Goal: Task Accomplishment & Management: Use online tool/utility

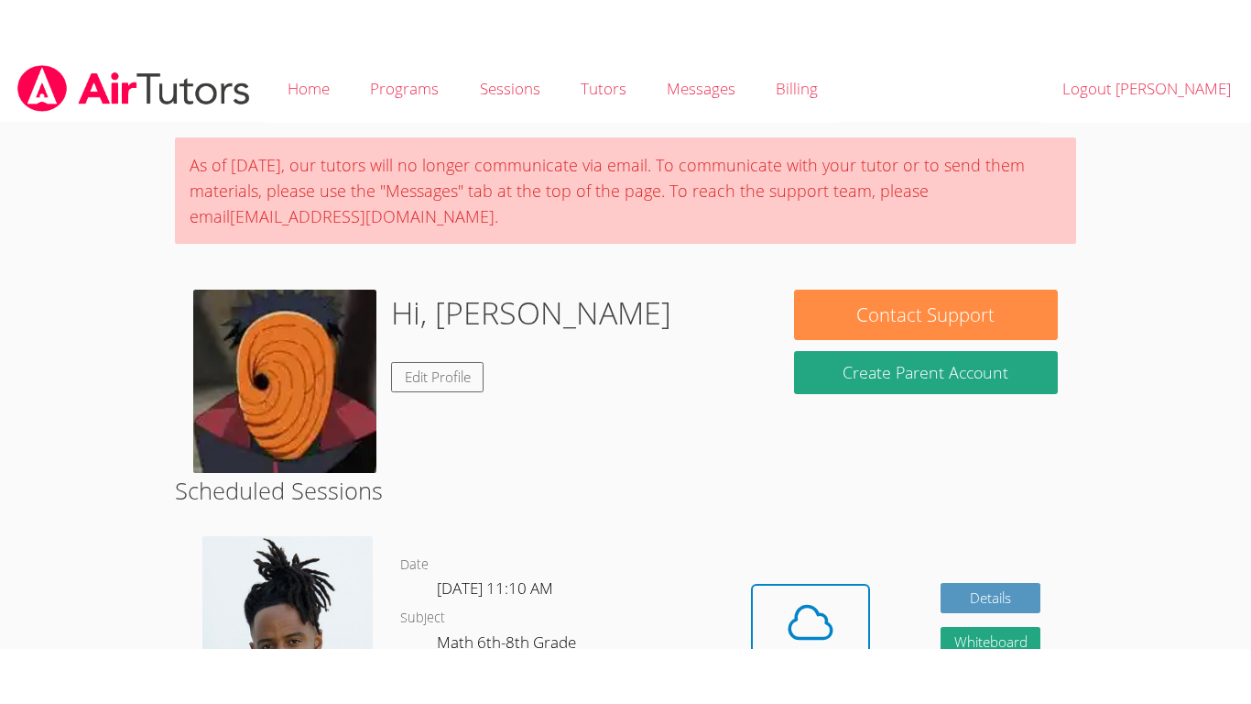
scroll to position [194, 0]
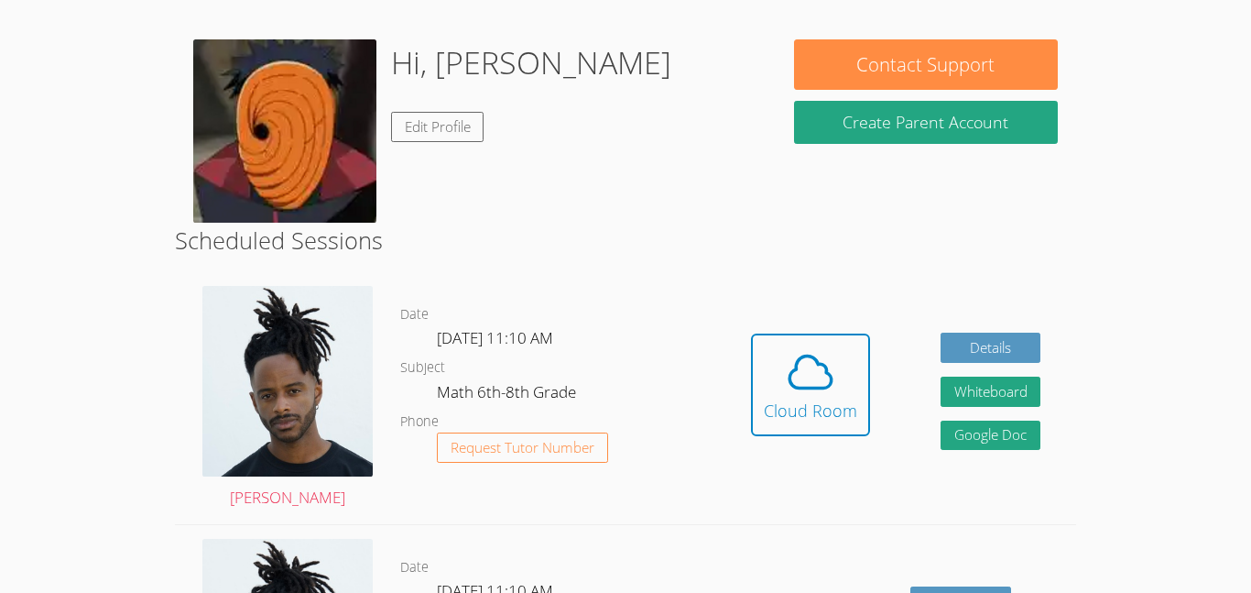
click at [104, 193] on body "Home Programs Sessions Tutors Messages Billing Logout [PERSON_NAME] As of [DATE…" at bounding box center [625, 102] width 1251 height 593
click at [836, 371] on span at bounding box center [810, 371] width 93 height 51
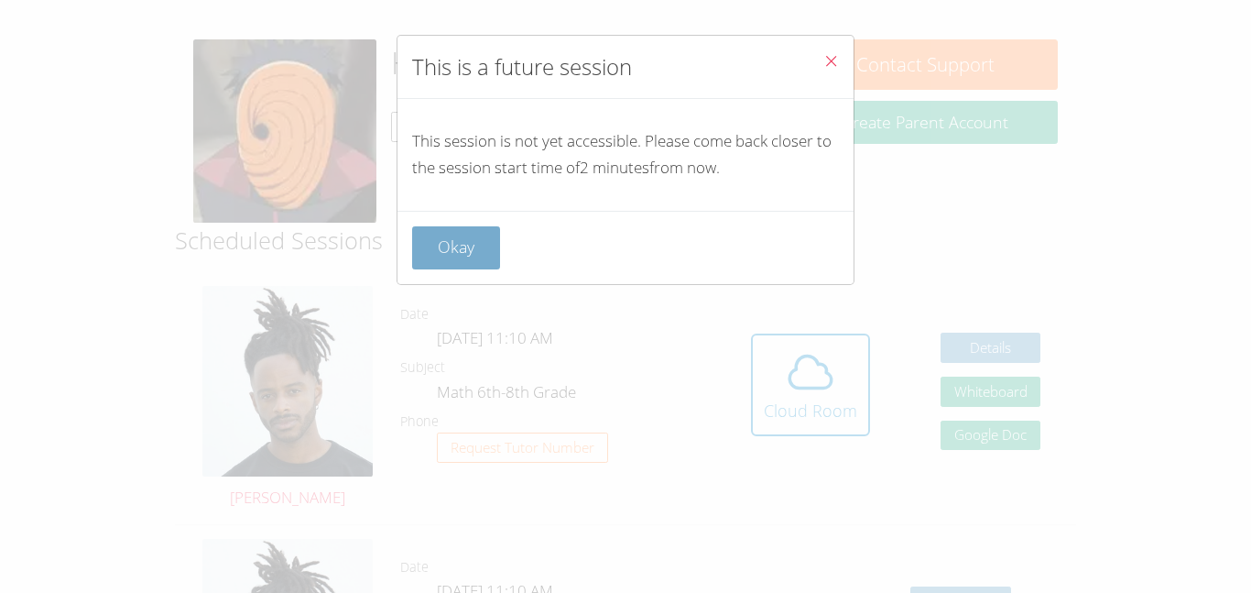
click at [461, 244] on button "Okay" at bounding box center [456, 247] width 88 height 43
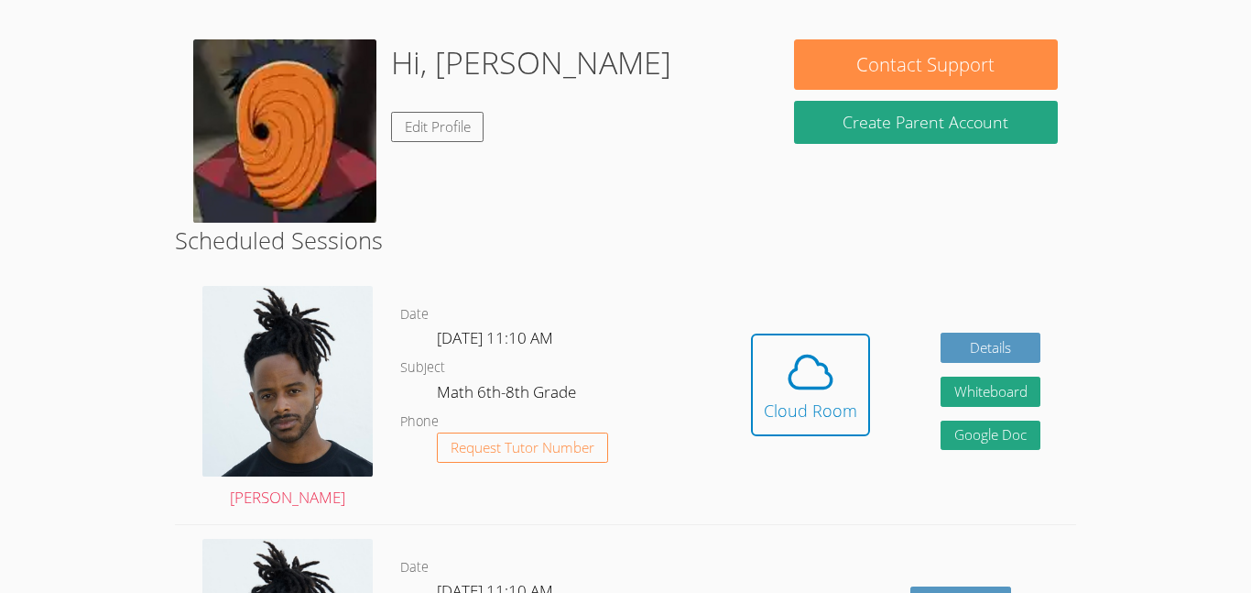
click at [29, 325] on body "Home Programs Sessions Tutors Messages Billing Logout [PERSON_NAME] As of [DATE…" at bounding box center [625, 102] width 1251 height 593
click at [780, 377] on span at bounding box center [810, 371] width 93 height 51
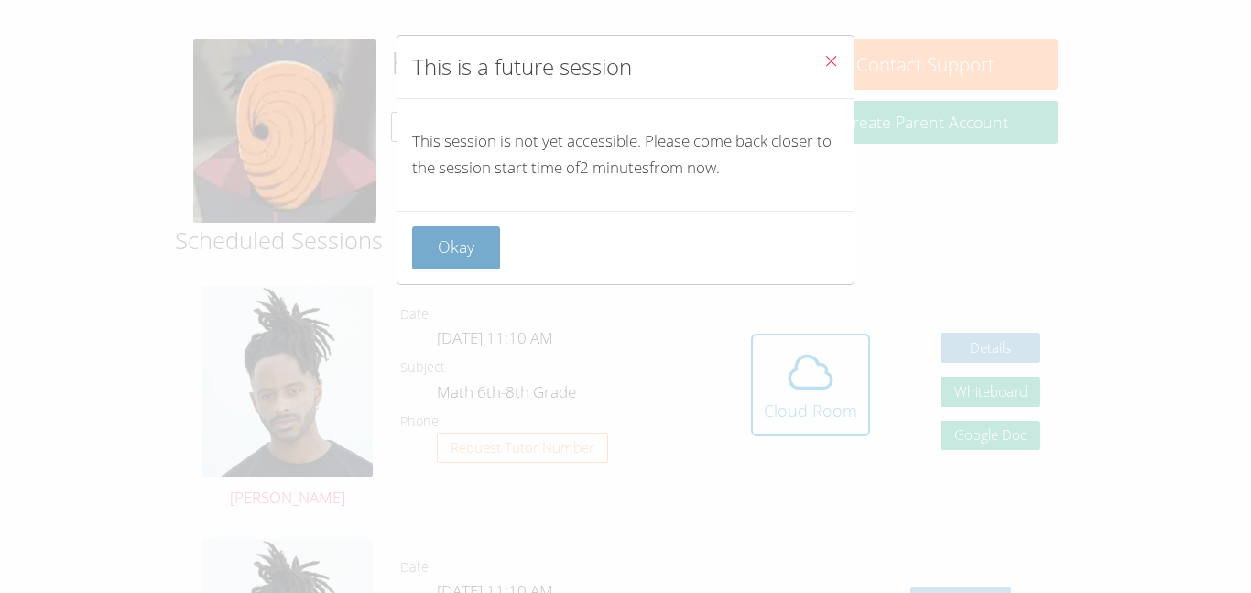
click at [468, 243] on button "Okay" at bounding box center [456, 247] width 88 height 43
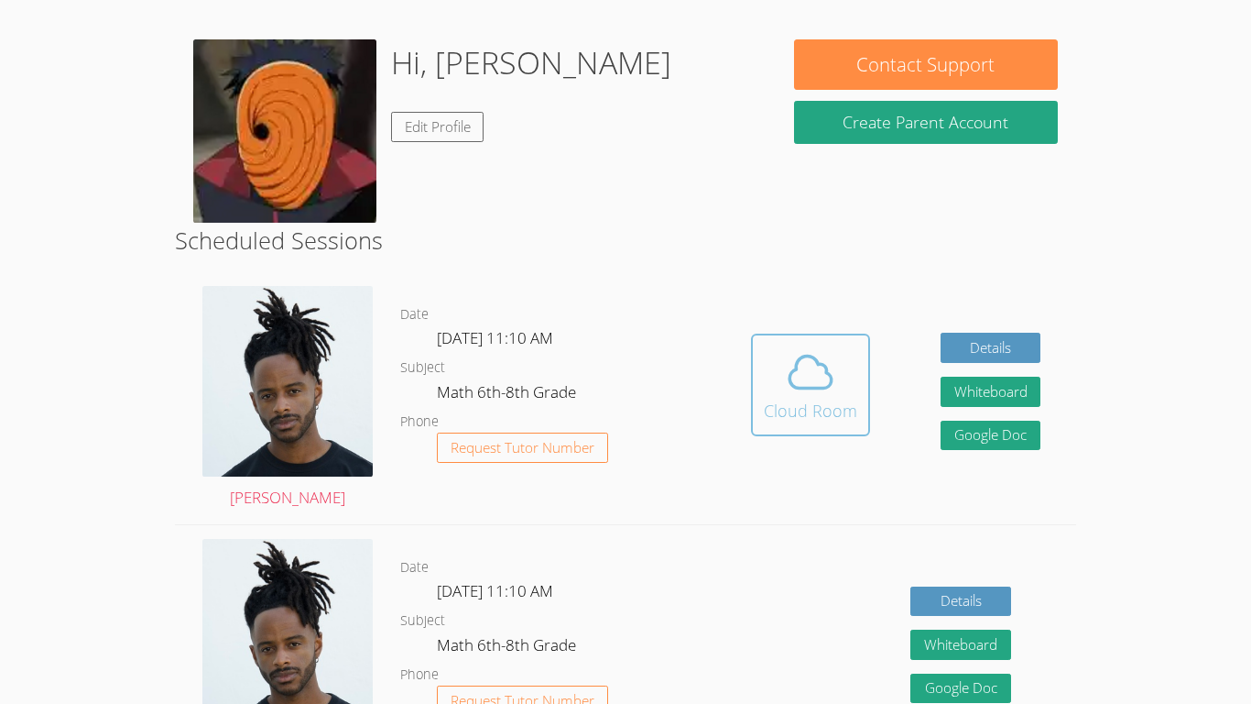
click at [766, 398] on div "Cloud Room" at bounding box center [810, 411] width 93 height 26
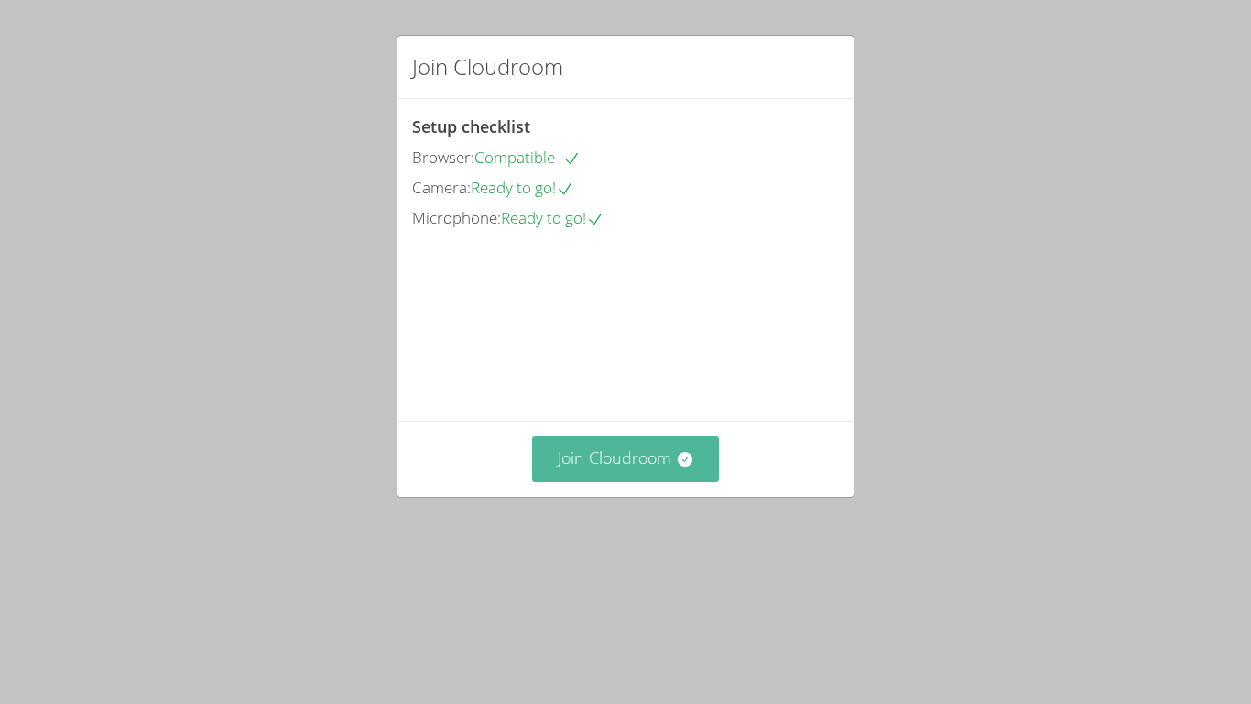
click at [581, 481] on button "Join Cloudroom" at bounding box center [626, 458] width 188 height 45
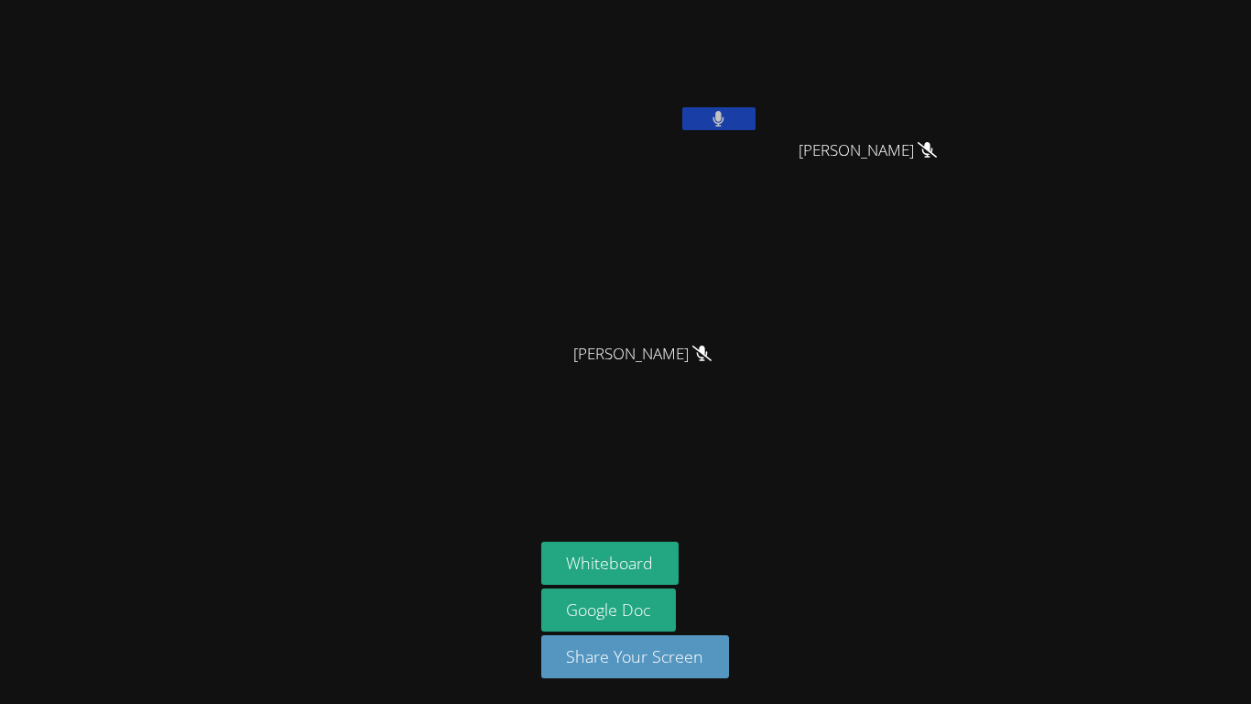
click at [743, 118] on button at bounding box center [719, 118] width 73 height 23
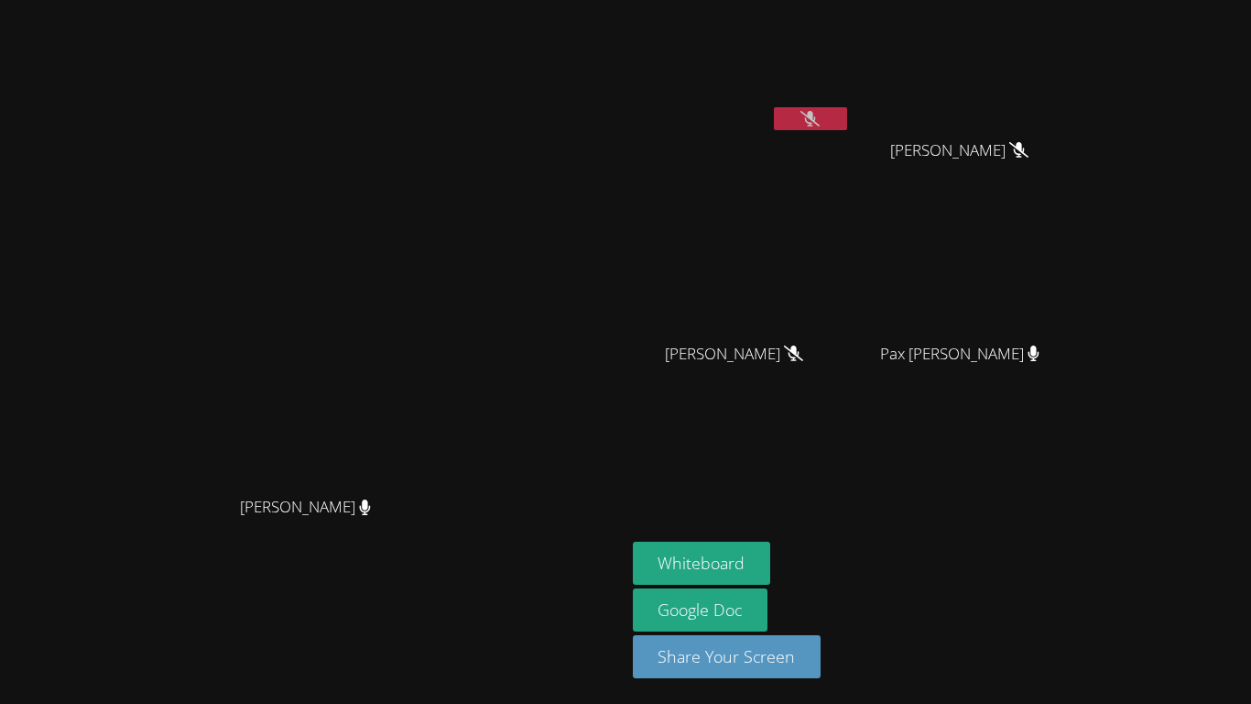
click at [847, 119] on button at bounding box center [810, 118] width 73 height 23
click at [816, 119] on icon at bounding box center [810, 119] width 11 height 16
drag, startPoint x: 982, startPoint y: 119, endPoint x: 669, endPoint y: 0, distance: 335.2
click at [669, 0] on div "Kris-Anthony Smith Kris-Anthony Smith Josue Aviles Ezequiel Zacarias Lopez Ezeq…" at bounding box center [625, 352] width 1251 height 704
click at [626, 0] on main "Kris-Anthony Smith Kris-Anthony Smith" at bounding box center [313, 352] width 626 height 704
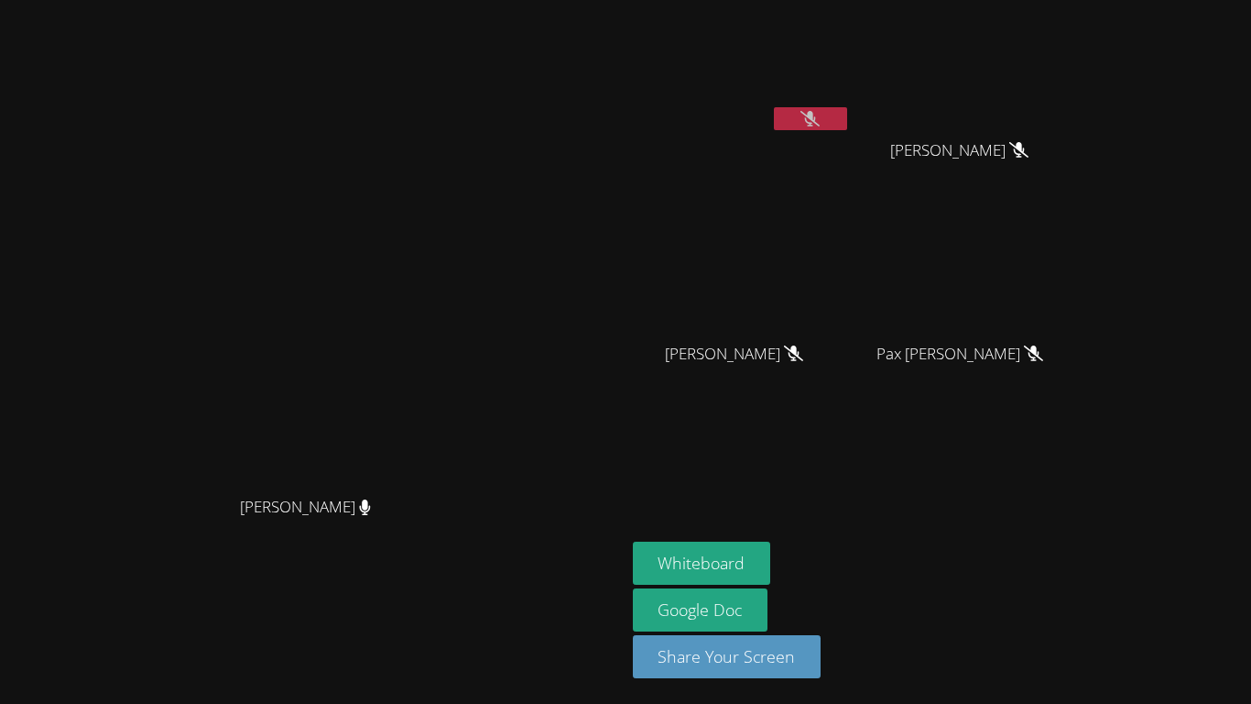
click at [618, 618] on div "Kris-Anthony Smith Kris-Anthony Smith" at bounding box center [312, 351] width 611 height 689
click at [771, 573] on button "Whiteboard" at bounding box center [702, 562] width 138 height 43
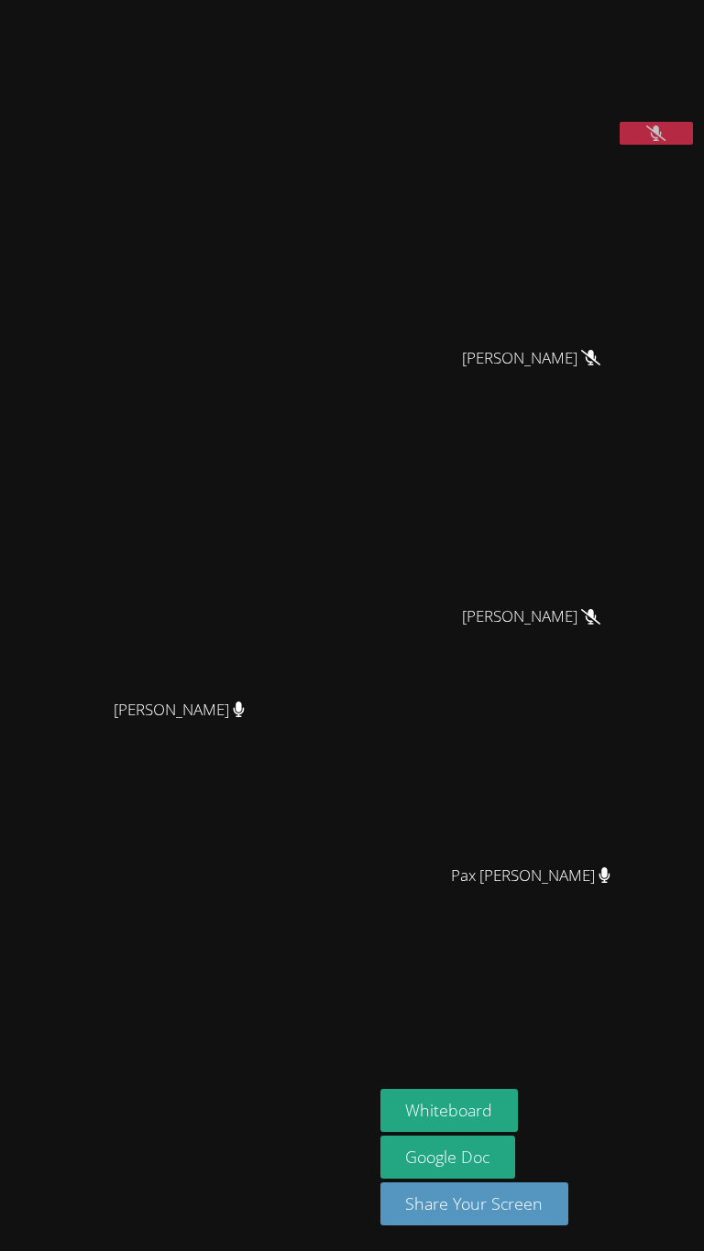
click at [240, 703] on div "[PERSON_NAME]" at bounding box center [186, 726] width 358 height 73
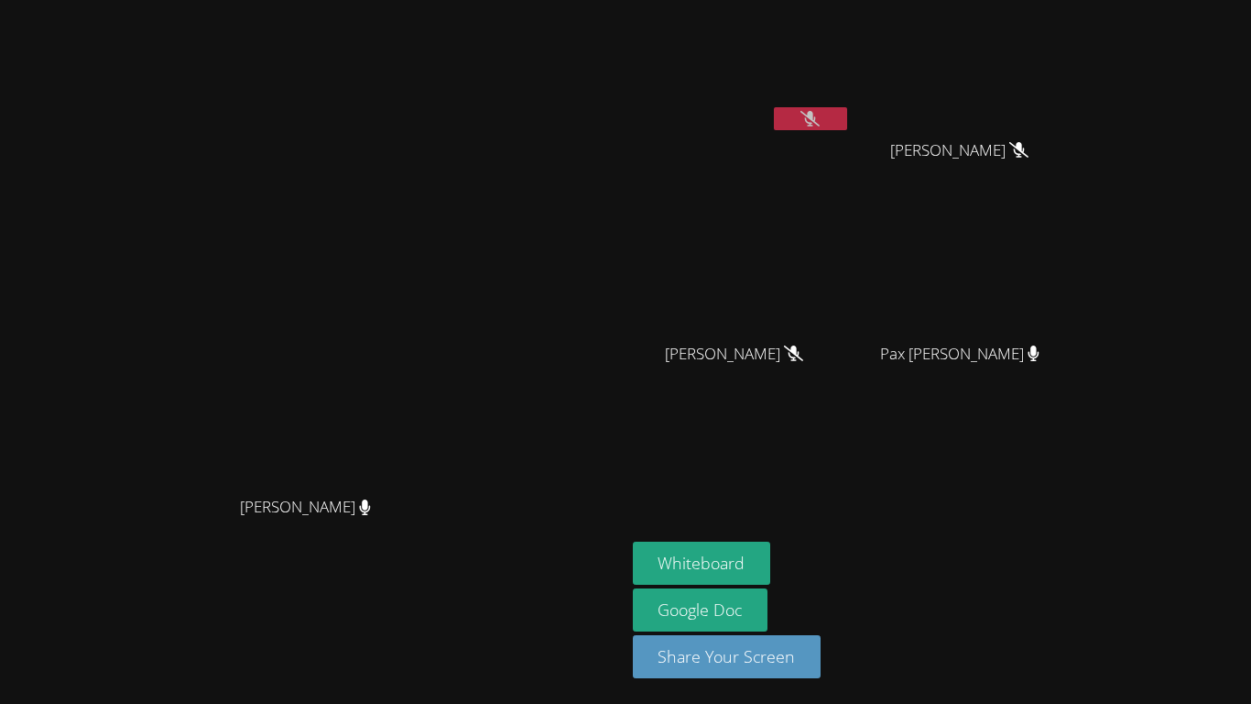
click at [574, 635] on div "Kris-Anthony Smith Kris-Anthony Smith" at bounding box center [312, 351] width 611 height 689
click at [847, 128] on button at bounding box center [810, 118] width 73 height 23
click at [820, 124] on icon at bounding box center [810, 119] width 19 height 16
click at [847, 117] on button at bounding box center [810, 118] width 73 height 23
